Goal: Task Accomplishment & Management: Use online tool/utility

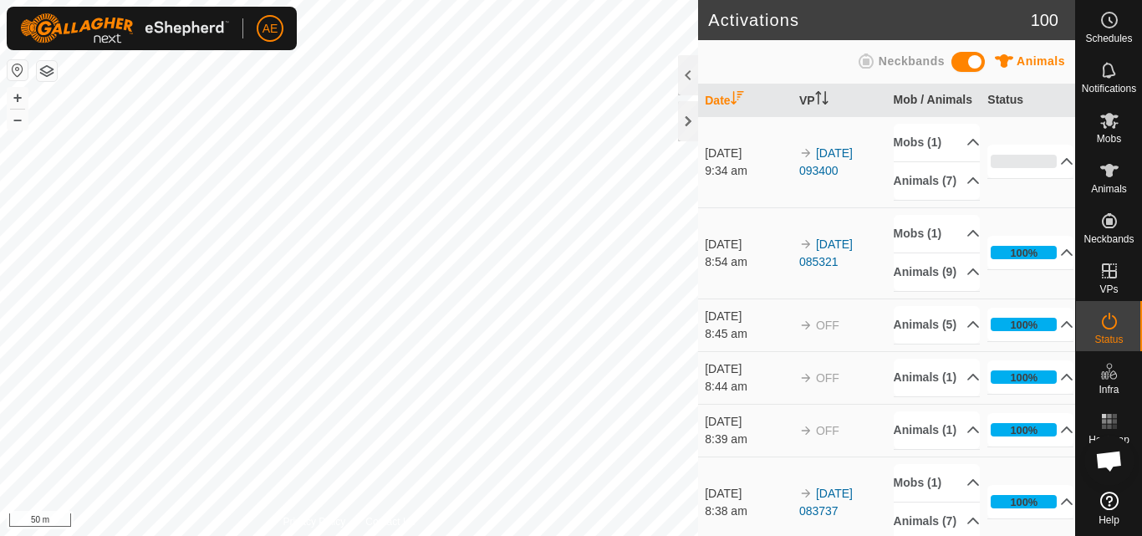
click at [698, 118] on div "Activations 100 Animals Neckbands Date VP Mob / Animals Status [DATE] 9:34 am 2…" at bounding box center [537, 268] width 1075 height 536
click at [1113, 127] on icon at bounding box center [1109, 121] width 18 height 16
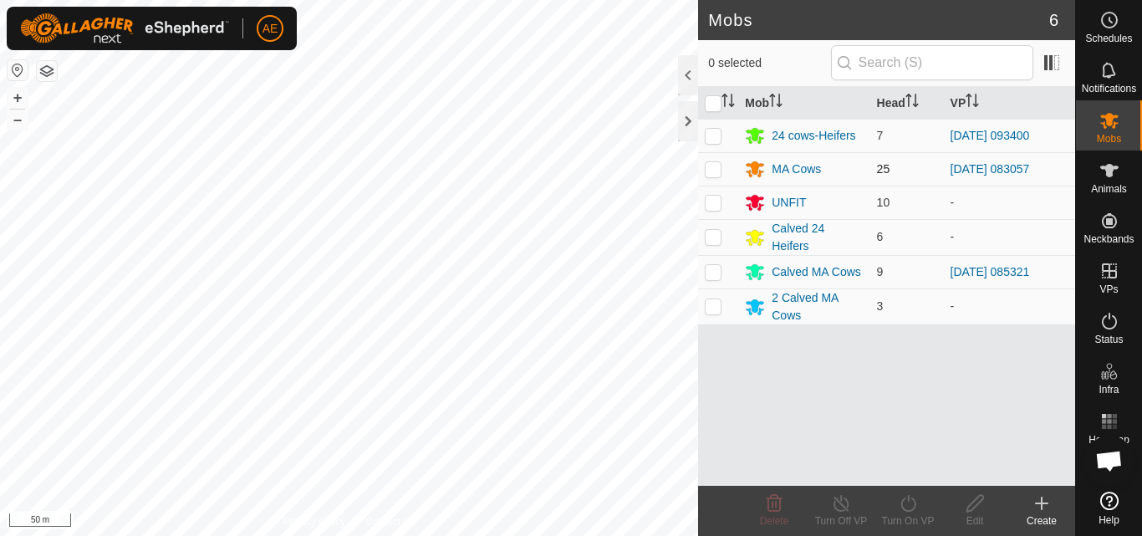
click at [710, 175] on p-checkbox at bounding box center [713, 168] width 17 height 13
checkbox input "true"
click at [818, 168] on div "MA Cows" at bounding box center [796, 170] width 49 height 18
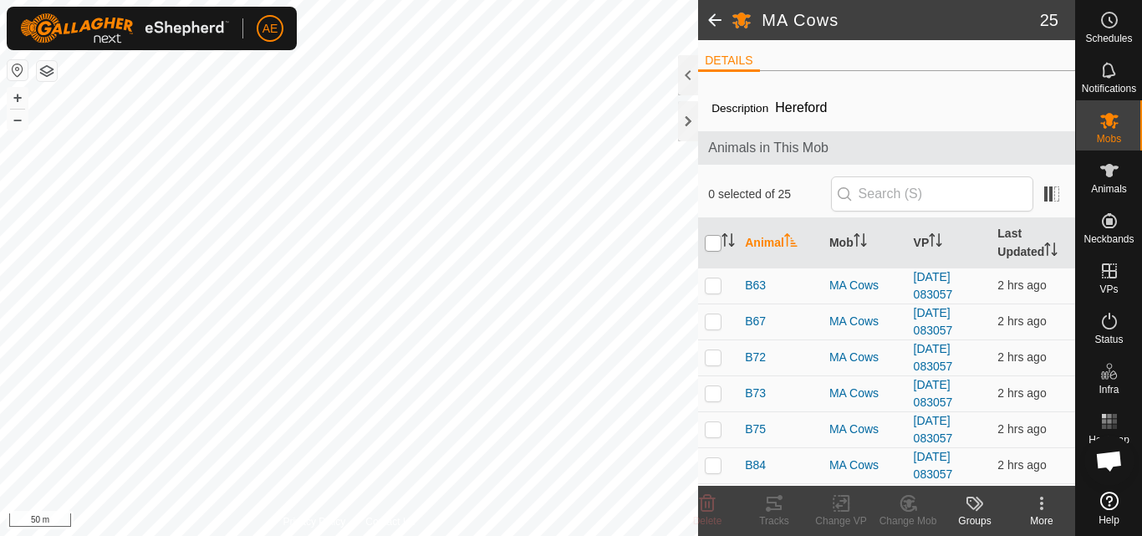
click at [716, 243] on input "checkbox" at bounding box center [713, 243] width 17 height 17
checkbox input "false"
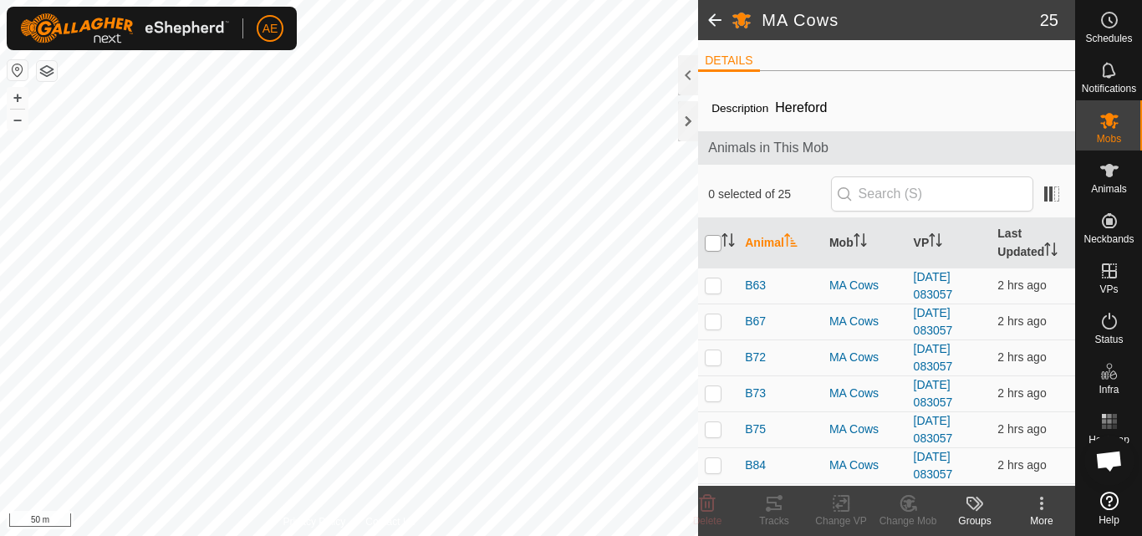
checkbox input "false"
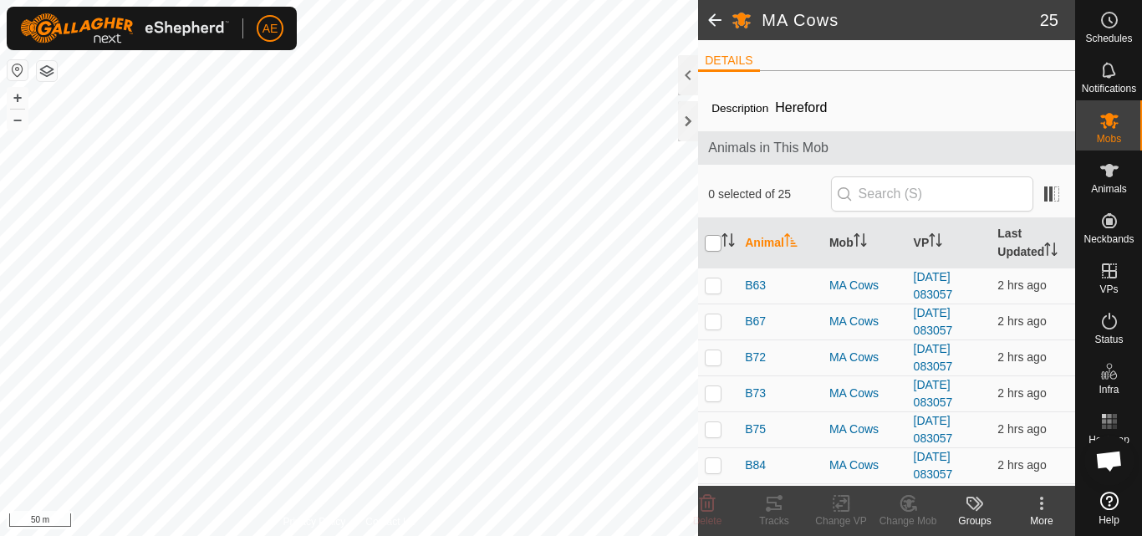
checkbox input "false"
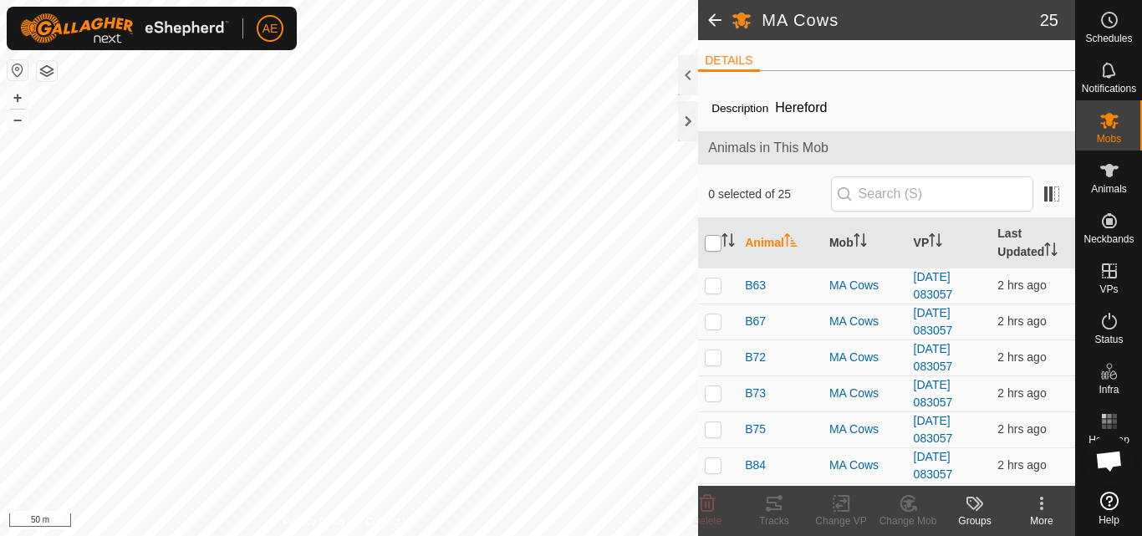
checkbox input "false"
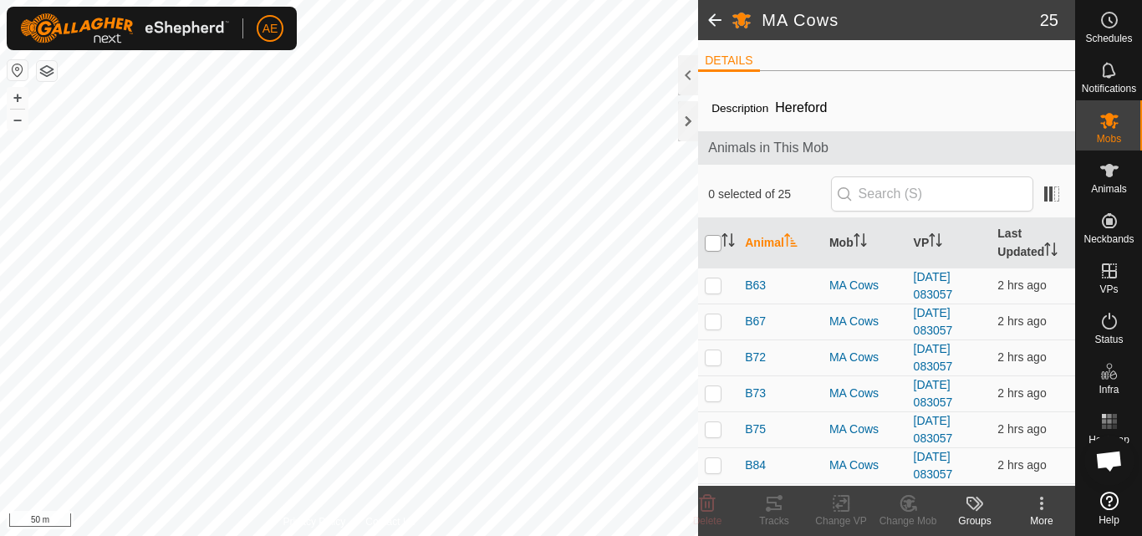
checkbox input "false"
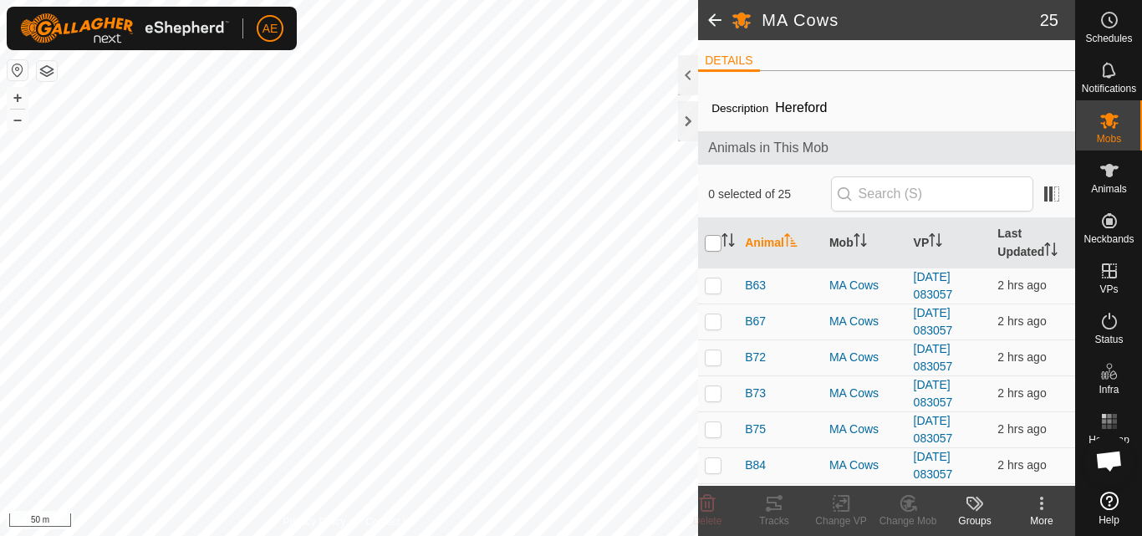
checkbox input "false"
click at [712, 246] on input "checkbox" at bounding box center [713, 243] width 17 height 17
checkbox input "true"
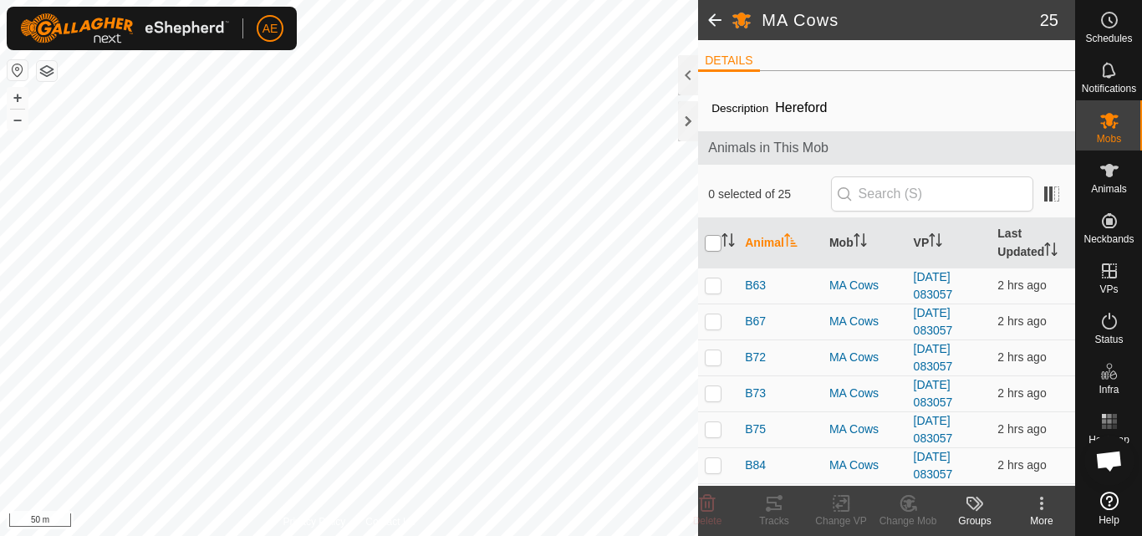
checkbox input "true"
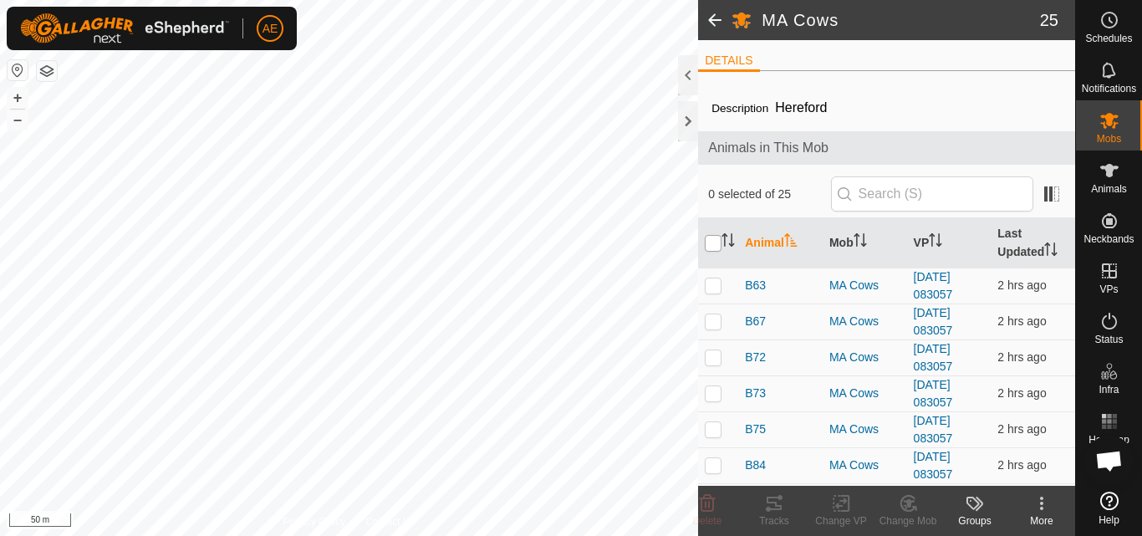
checkbox input "true"
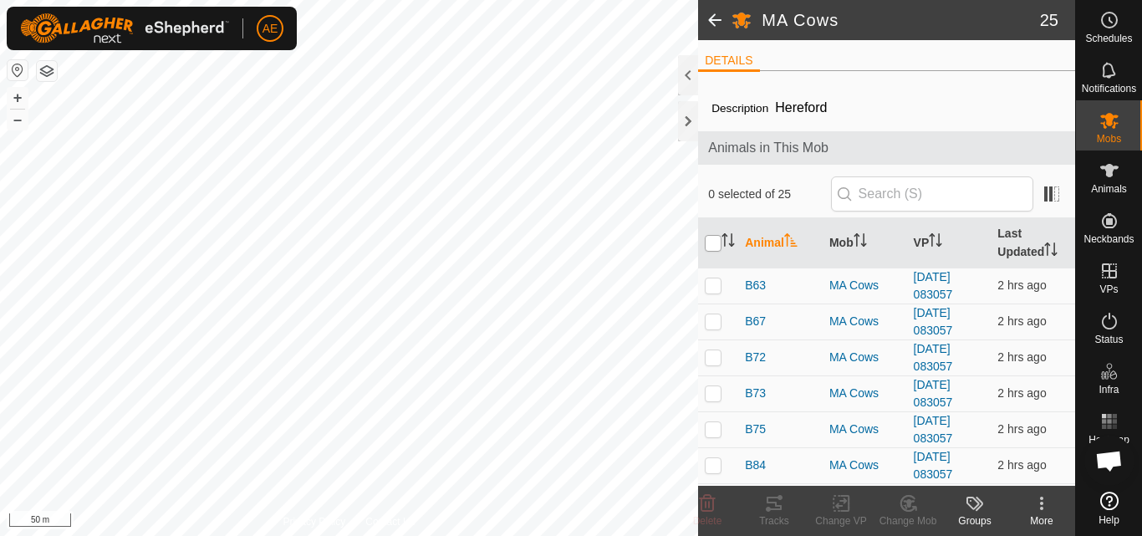
checkbox input "true"
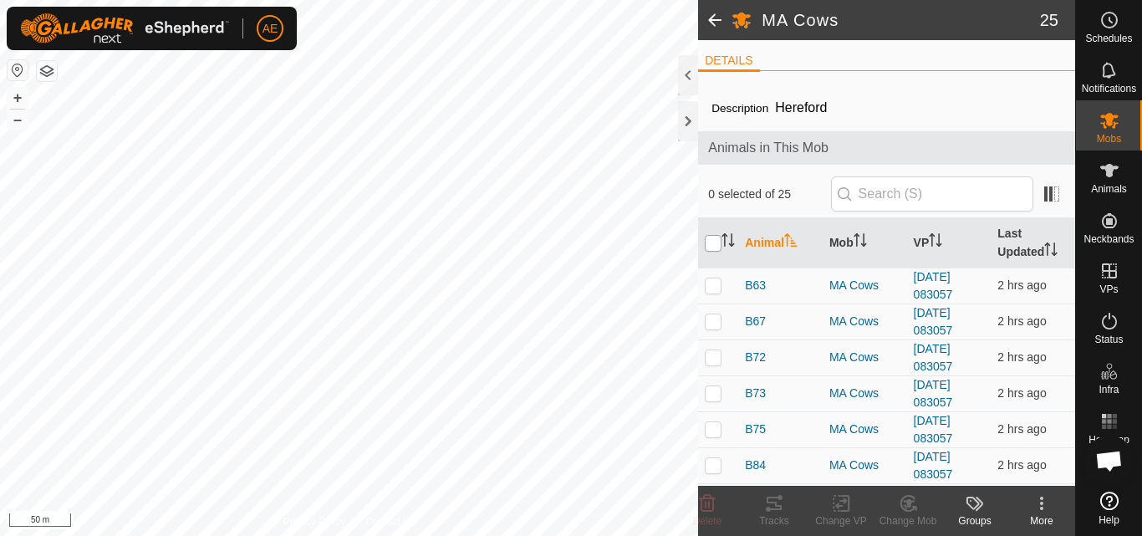
checkbox input "true"
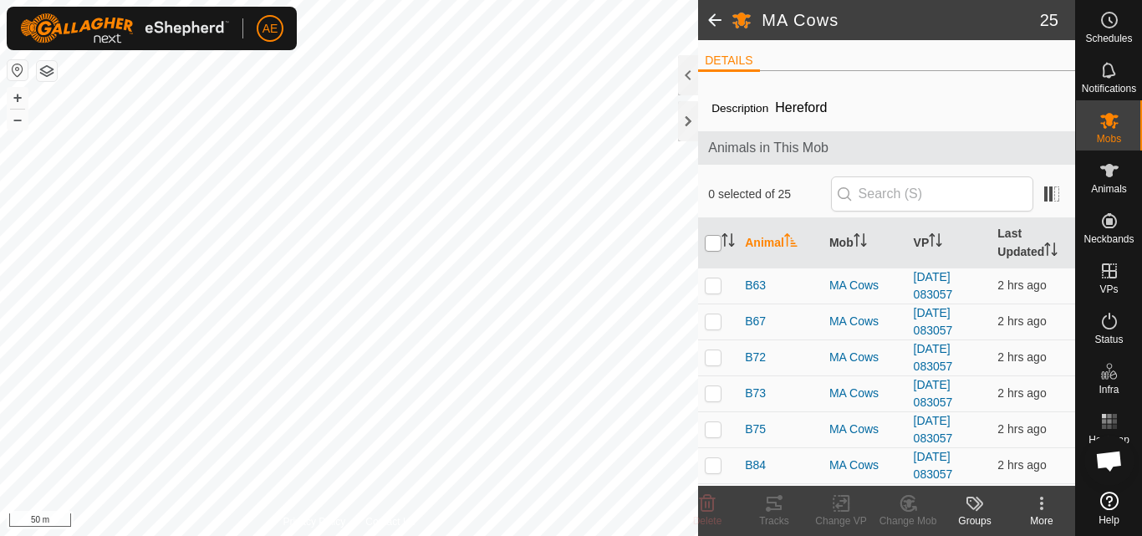
checkbox input "true"
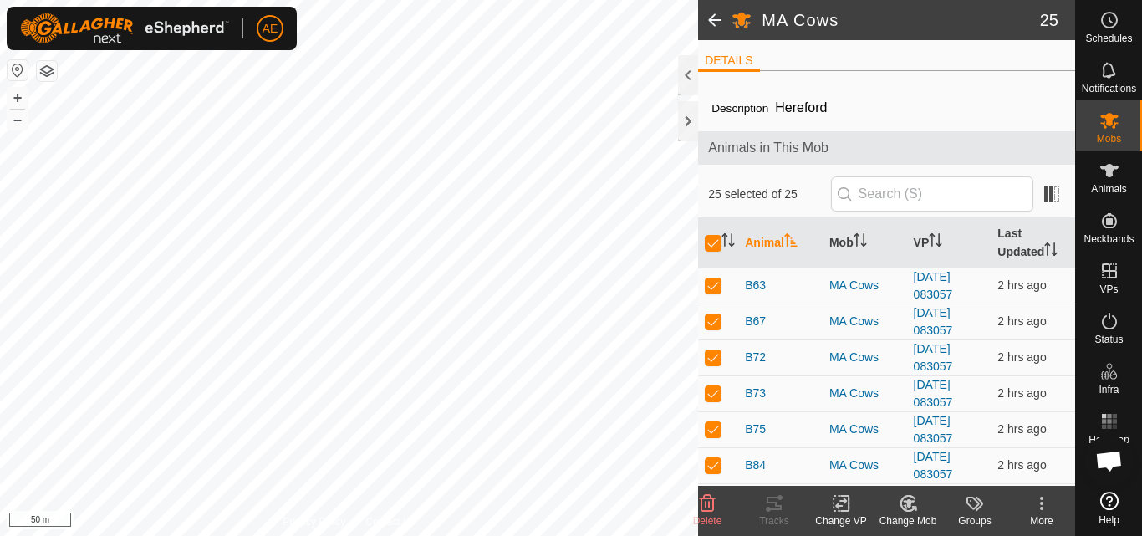
click at [840, 509] on icon at bounding box center [841, 503] width 21 height 20
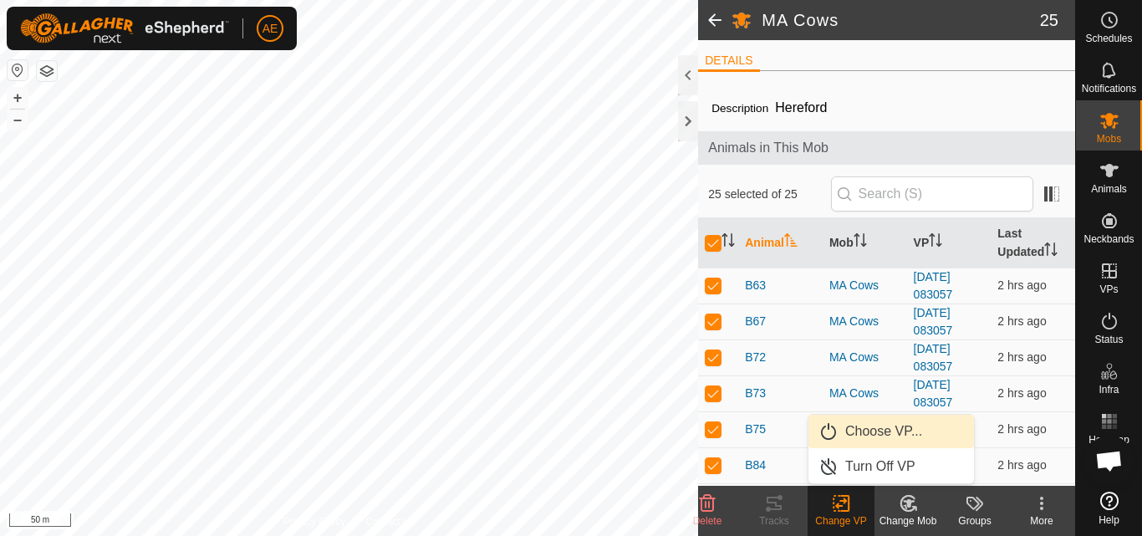
click at [873, 416] on link "Choose VP..." at bounding box center [892, 431] width 166 height 33
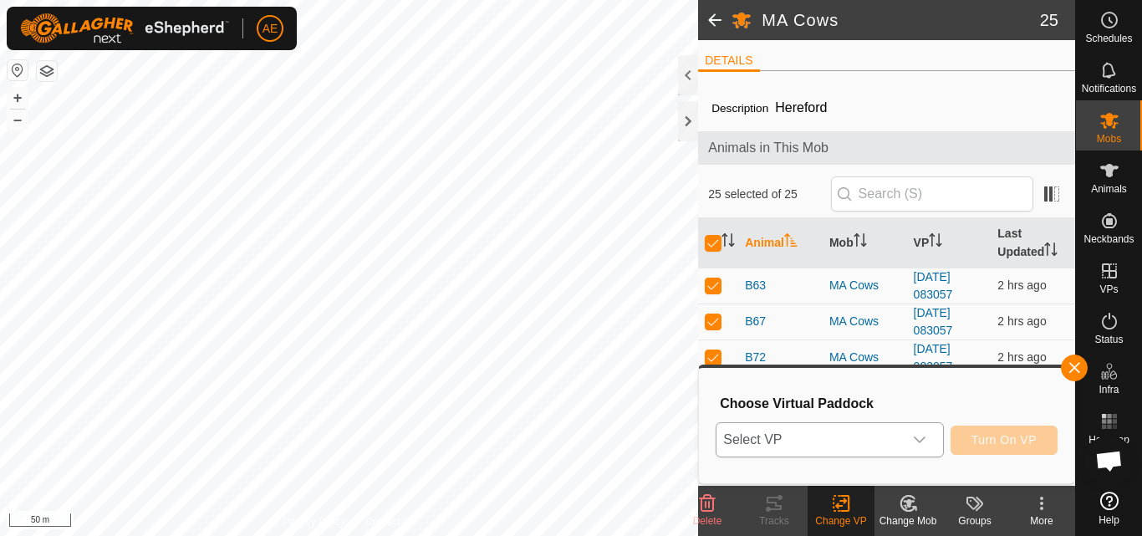
click at [922, 440] on icon "dropdown trigger" at bounding box center [920, 440] width 12 height 7
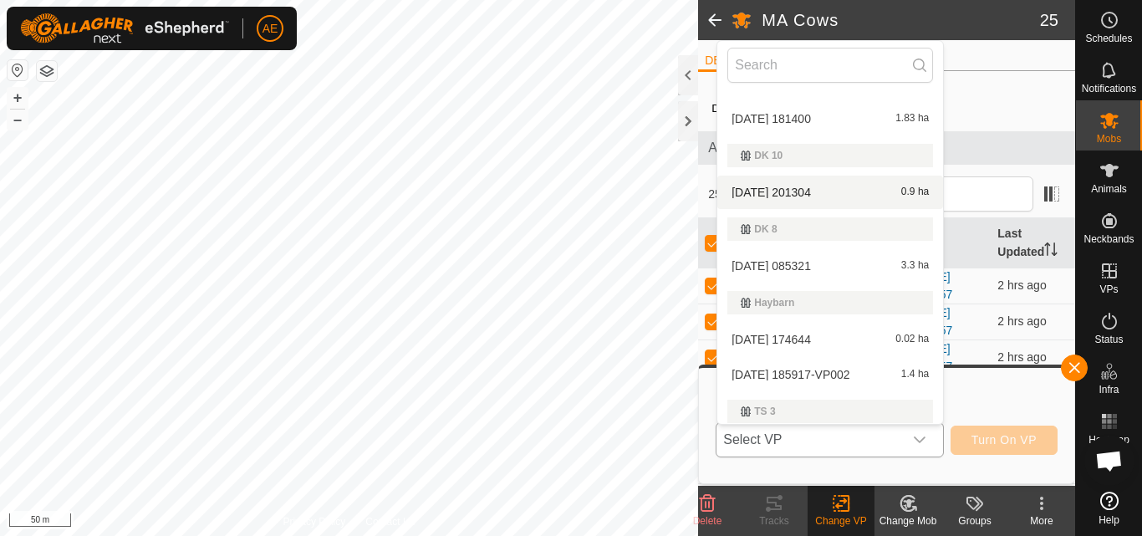
scroll to position [140, 0]
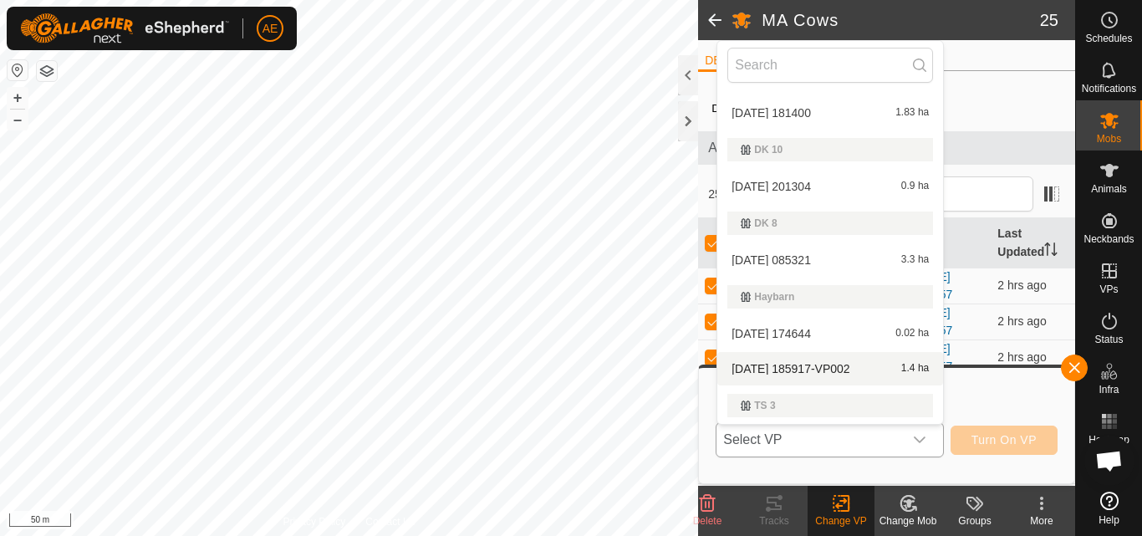
click at [783, 367] on li "[DATE] 185917-VP002 1.4 ha" at bounding box center [830, 368] width 226 height 33
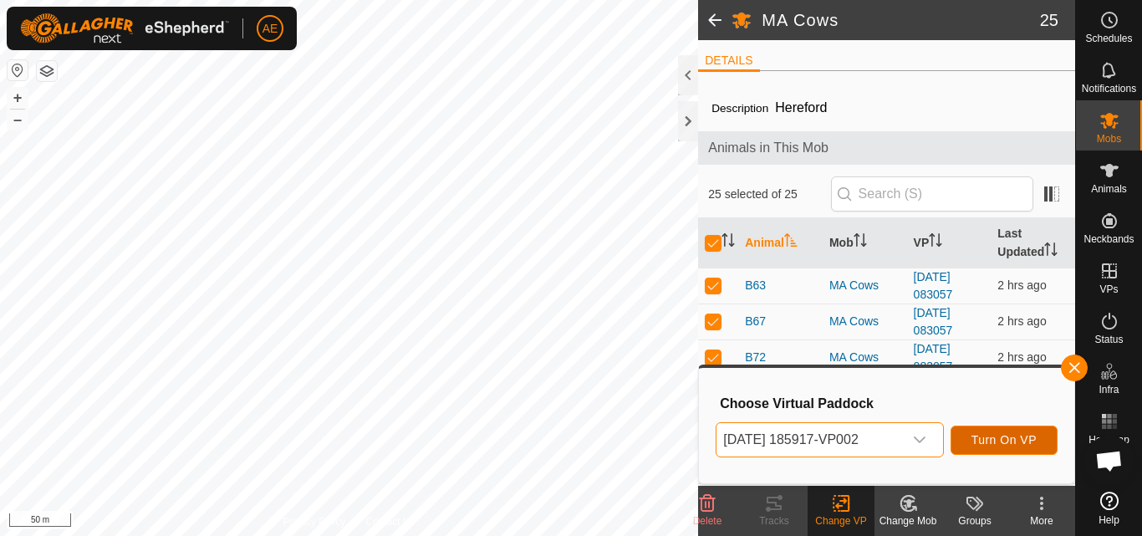
click at [1022, 442] on span "Turn On VP" at bounding box center [1004, 439] width 65 height 13
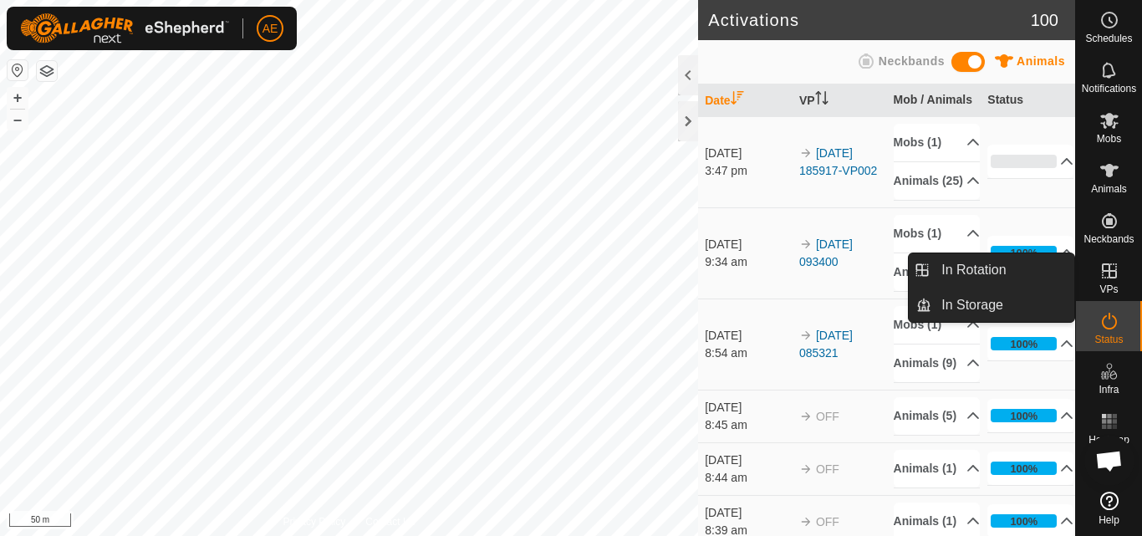
click at [1108, 273] on icon at bounding box center [1110, 271] width 20 height 20
click at [1003, 265] on link "In Rotation" at bounding box center [1003, 269] width 143 height 33
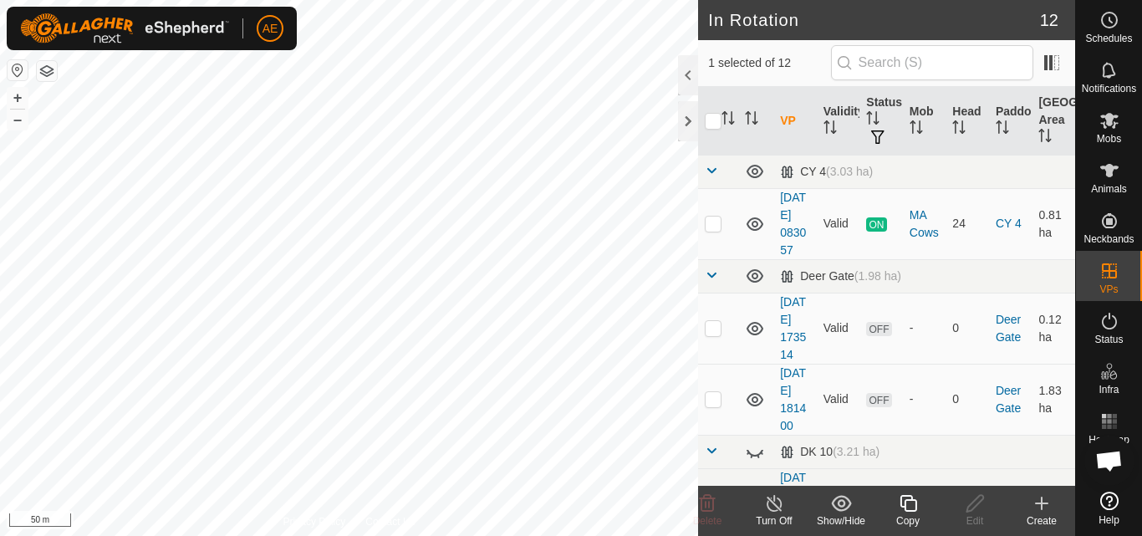
click at [1039, 518] on div "Create" at bounding box center [1041, 520] width 67 height 15
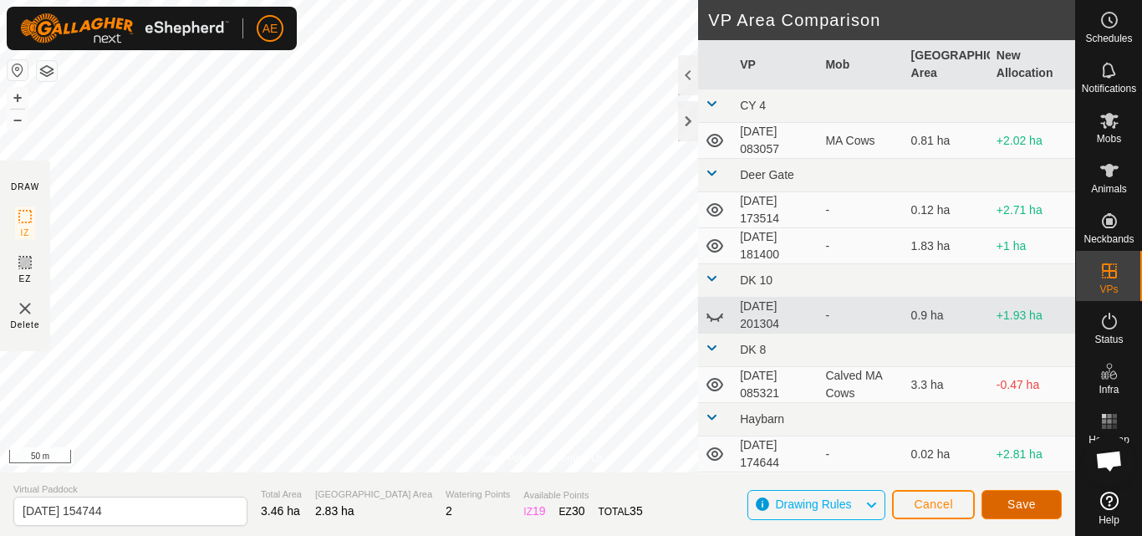
click at [1033, 509] on span "Save" at bounding box center [1022, 504] width 28 height 13
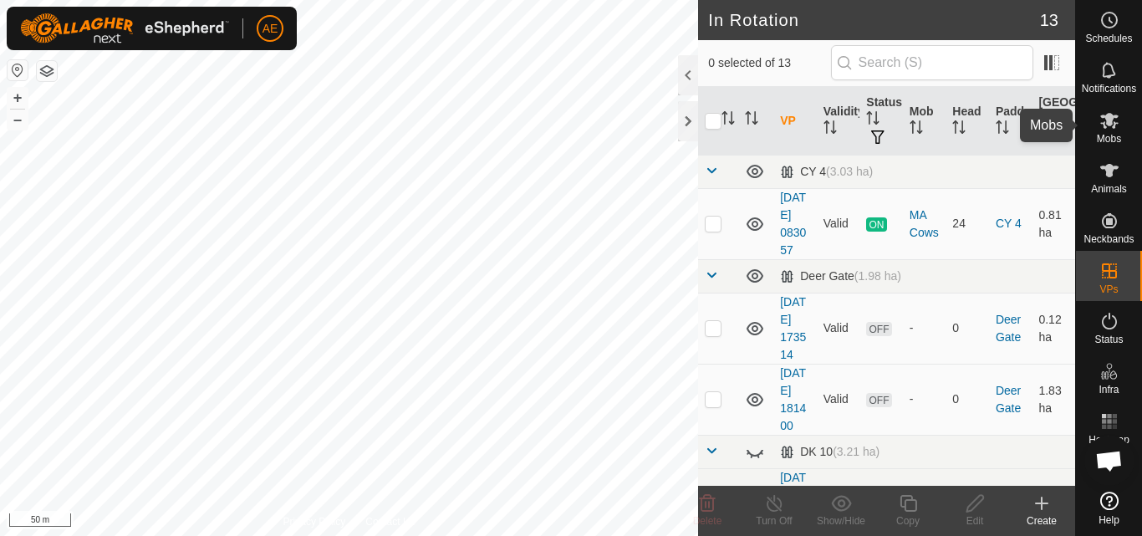
click at [1114, 130] on es-mob-svg-icon at bounding box center [1110, 120] width 30 height 27
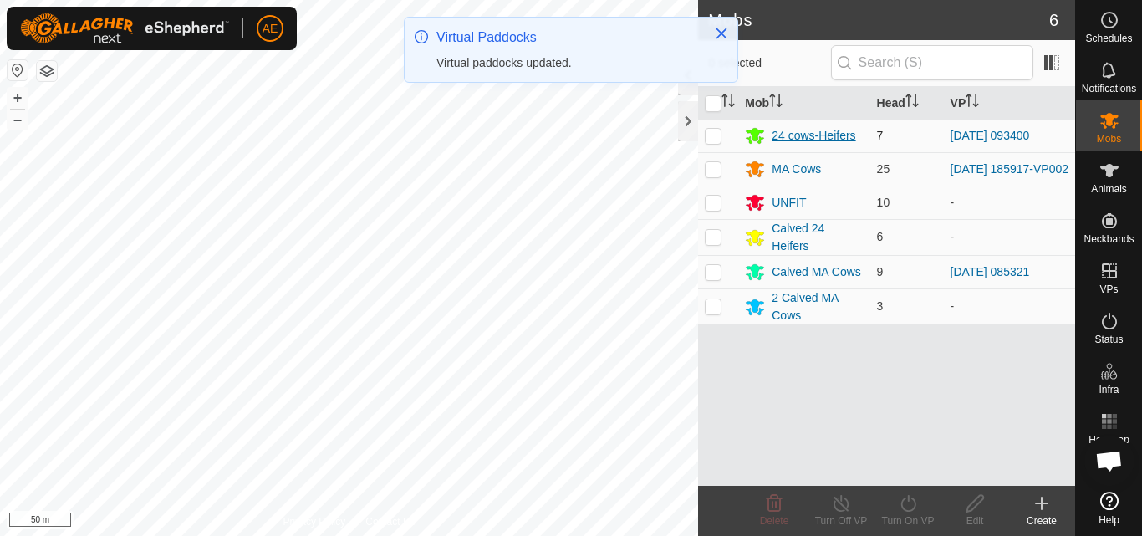
click at [804, 135] on div "24 cows-Heifers" at bounding box center [814, 136] width 84 height 18
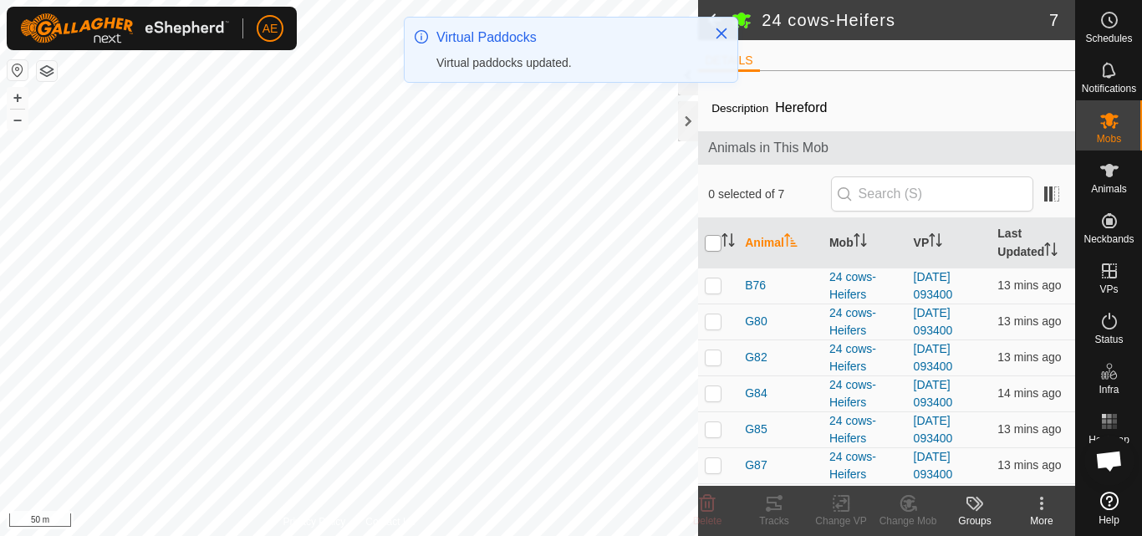
click at [714, 243] on input "checkbox" at bounding box center [713, 243] width 17 height 17
checkbox input "true"
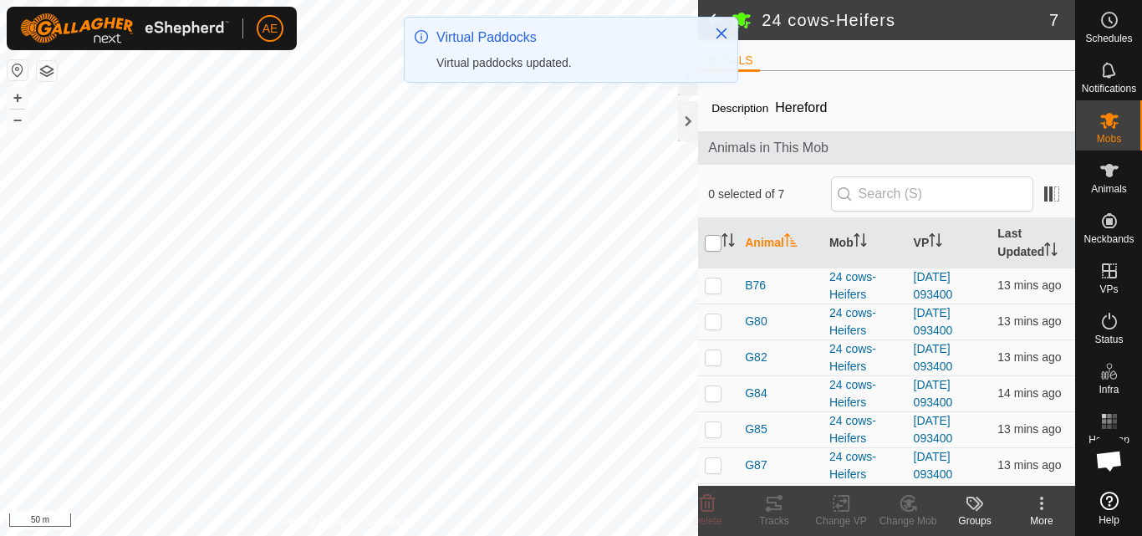
checkbox input "true"
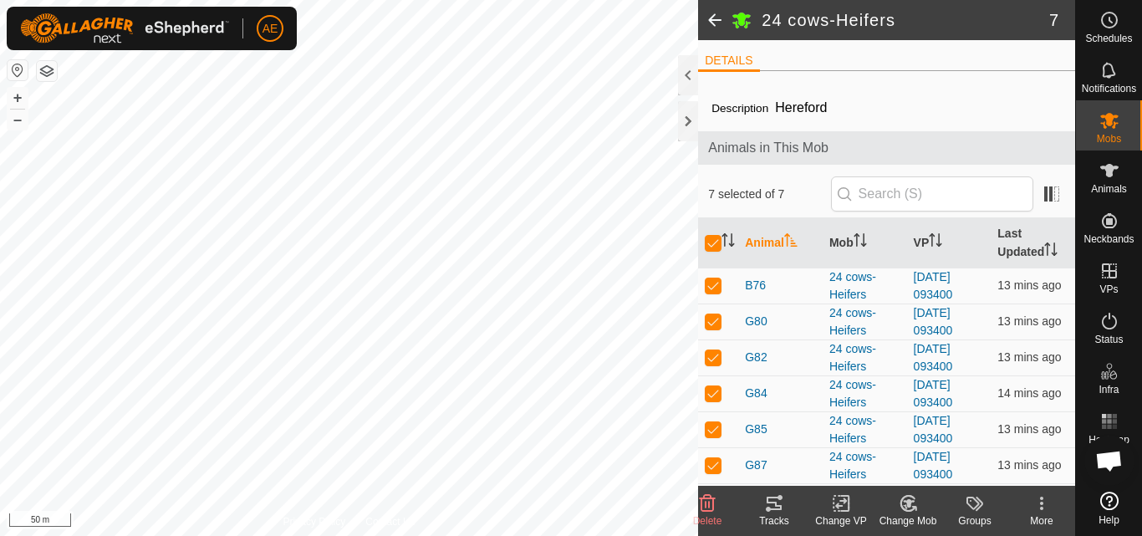
click at [845, 507] on icon at bounding box center [841, 503] width 21 height 20
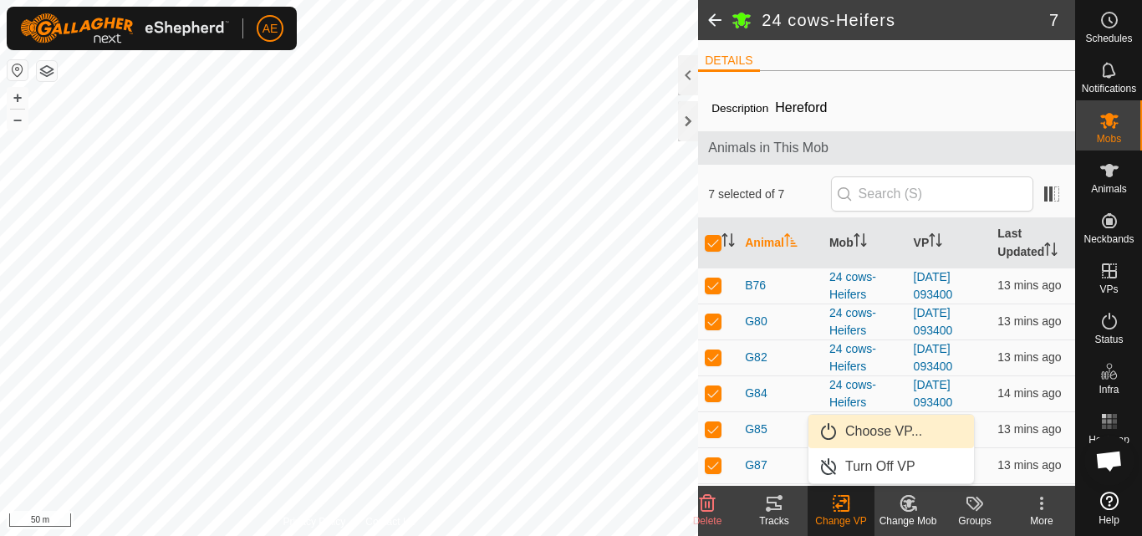
click at [871, 427] on link "Choose VP..." at bounding box center [892, 431] width 166 height 33
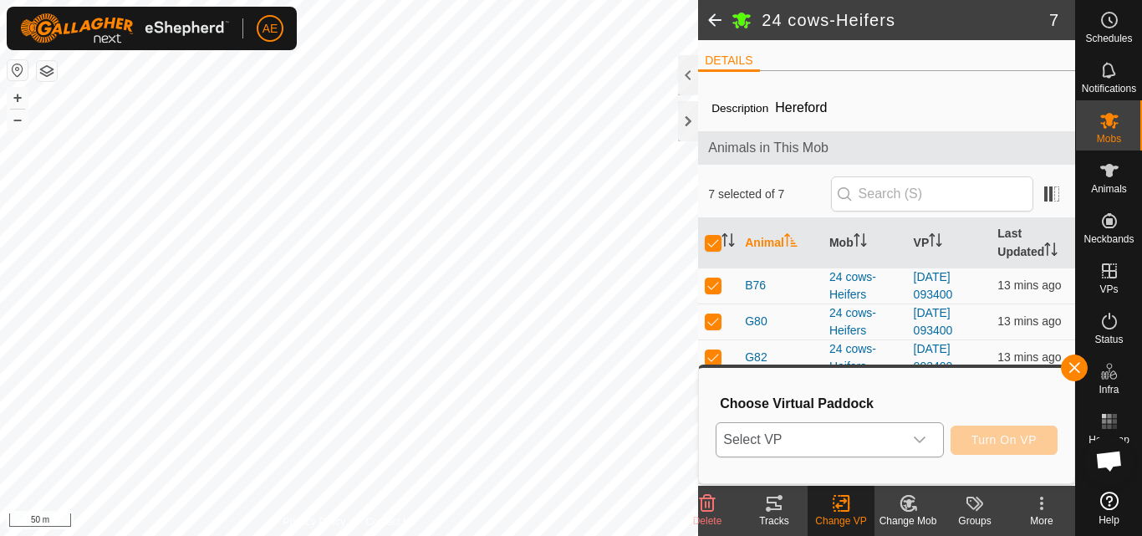
click at [917, 435] on icon "dropdown trigger" at bounding box center [919, 439] width 13 height 13
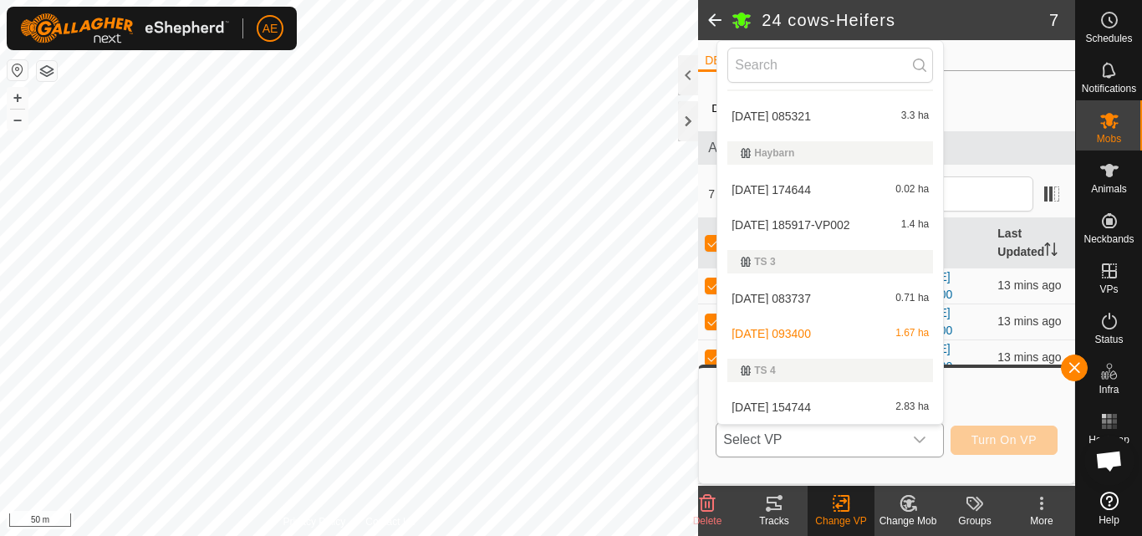
scroll to position [301, 0]
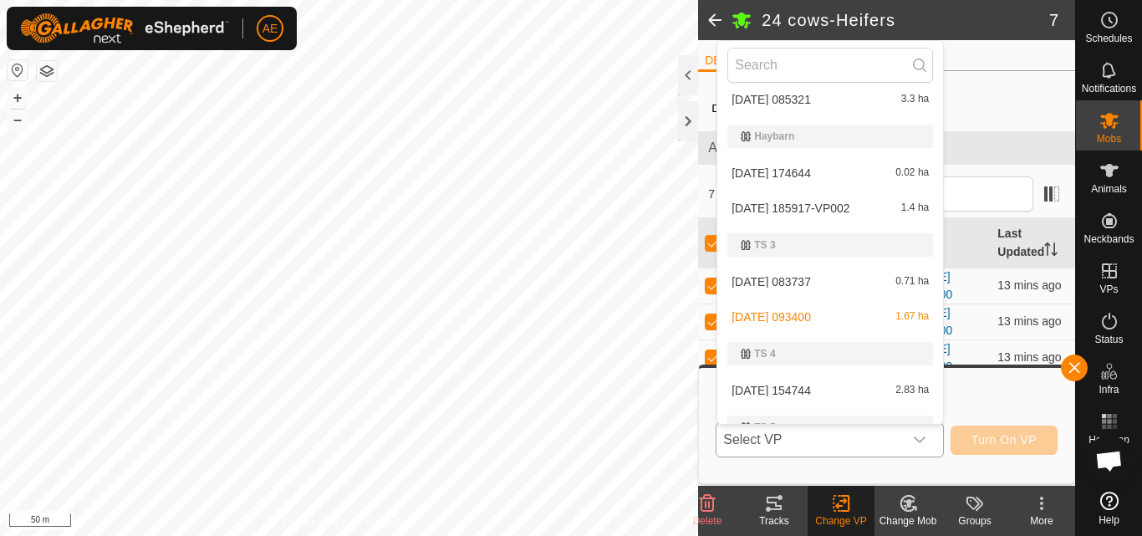
click at [822, 386] on li "[DATE] 154744 2.83 ha" at bounding box center [830, 390] width 226 height 33
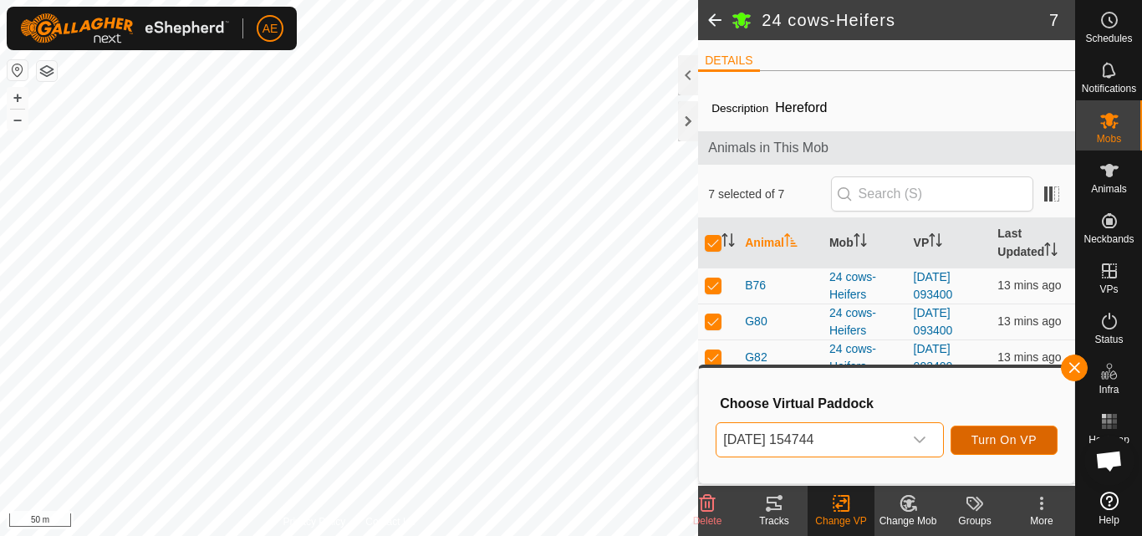
click at [1016, 446] on span "Turn On VP" at bounding box center [1004, 439] width 65 height 13
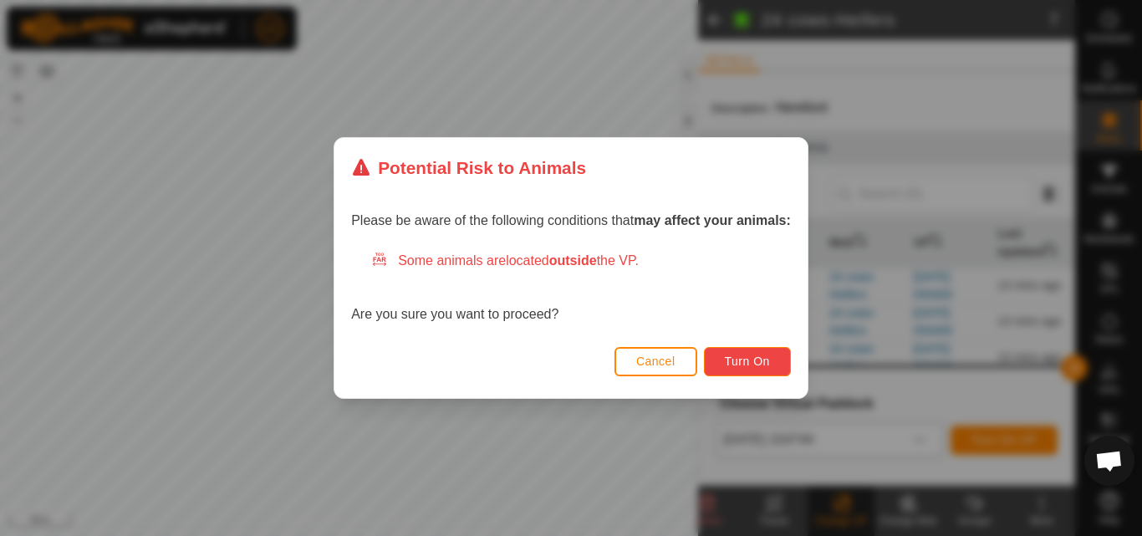
click at [774, 370] on button "Turn On" at bounding box center [747, 361] width 87 height 29
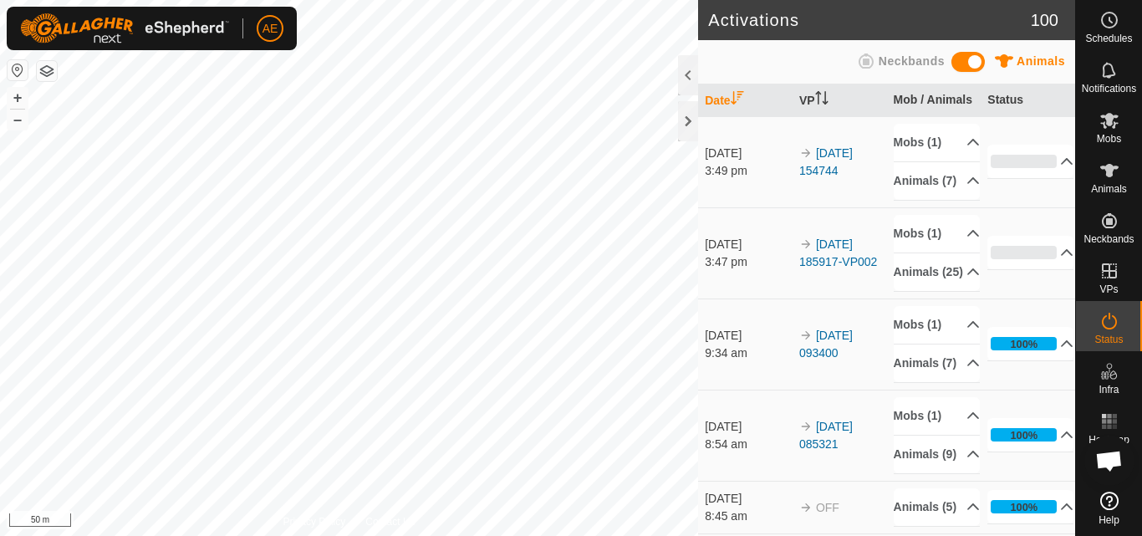
click at [454, 535] on html "AE Schedules Notifications Mobs Animals Neckbands VPs Status Infra Heatmap Help…" at bounding box center [571, 268] width 1142 height 536
